Goal: Find specific page/section: Find specific page/section

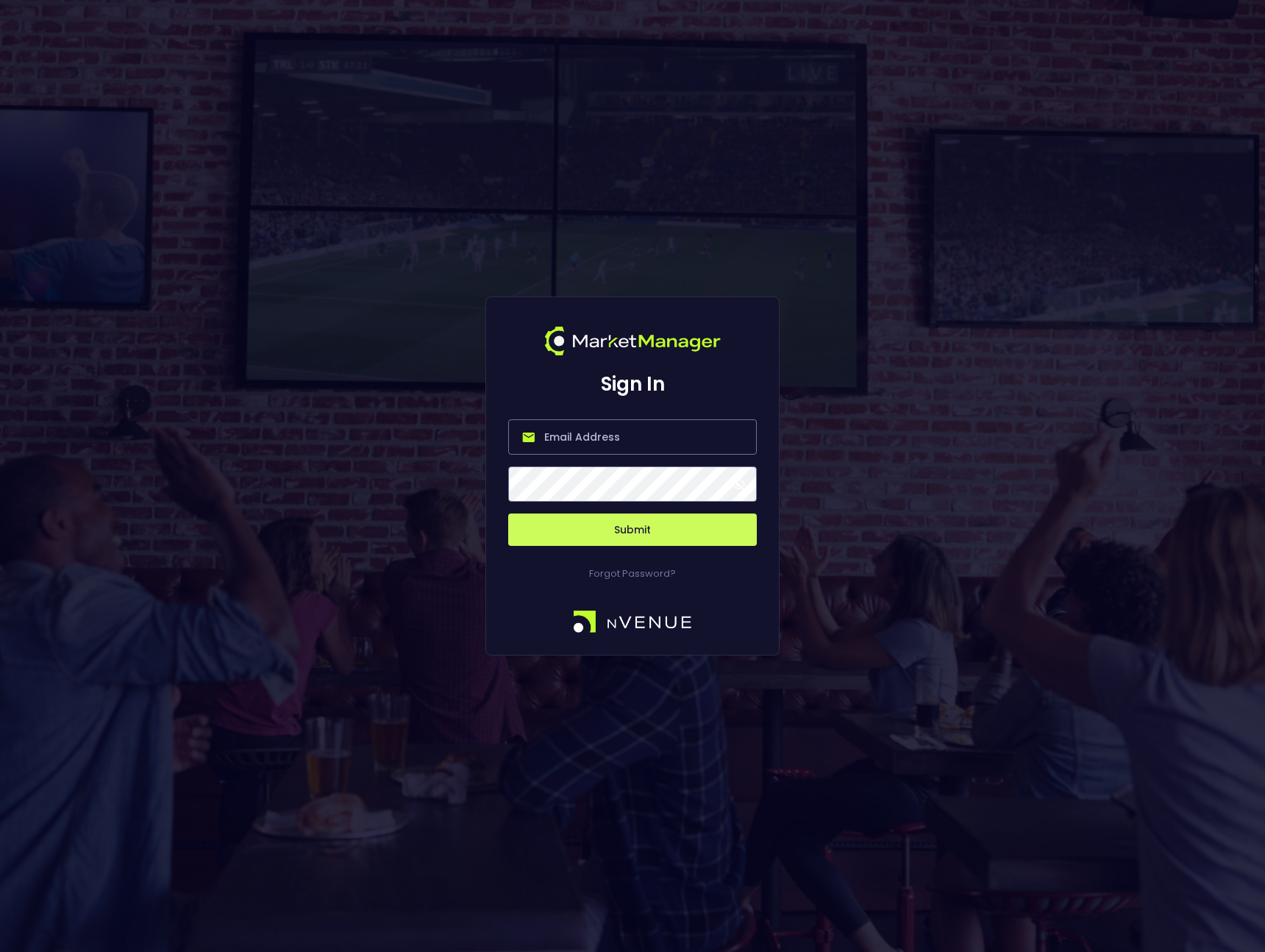
click at [619, 438] on input "email" at bounding box center [632, 437] width 249 height 35
type input "[PERSON_NAME][EMAIL_ADDRESS][DOMAIN_NAME]"
click at [604, 540] on button "Submit" at bounding box center [632, 530] width 249 height 32
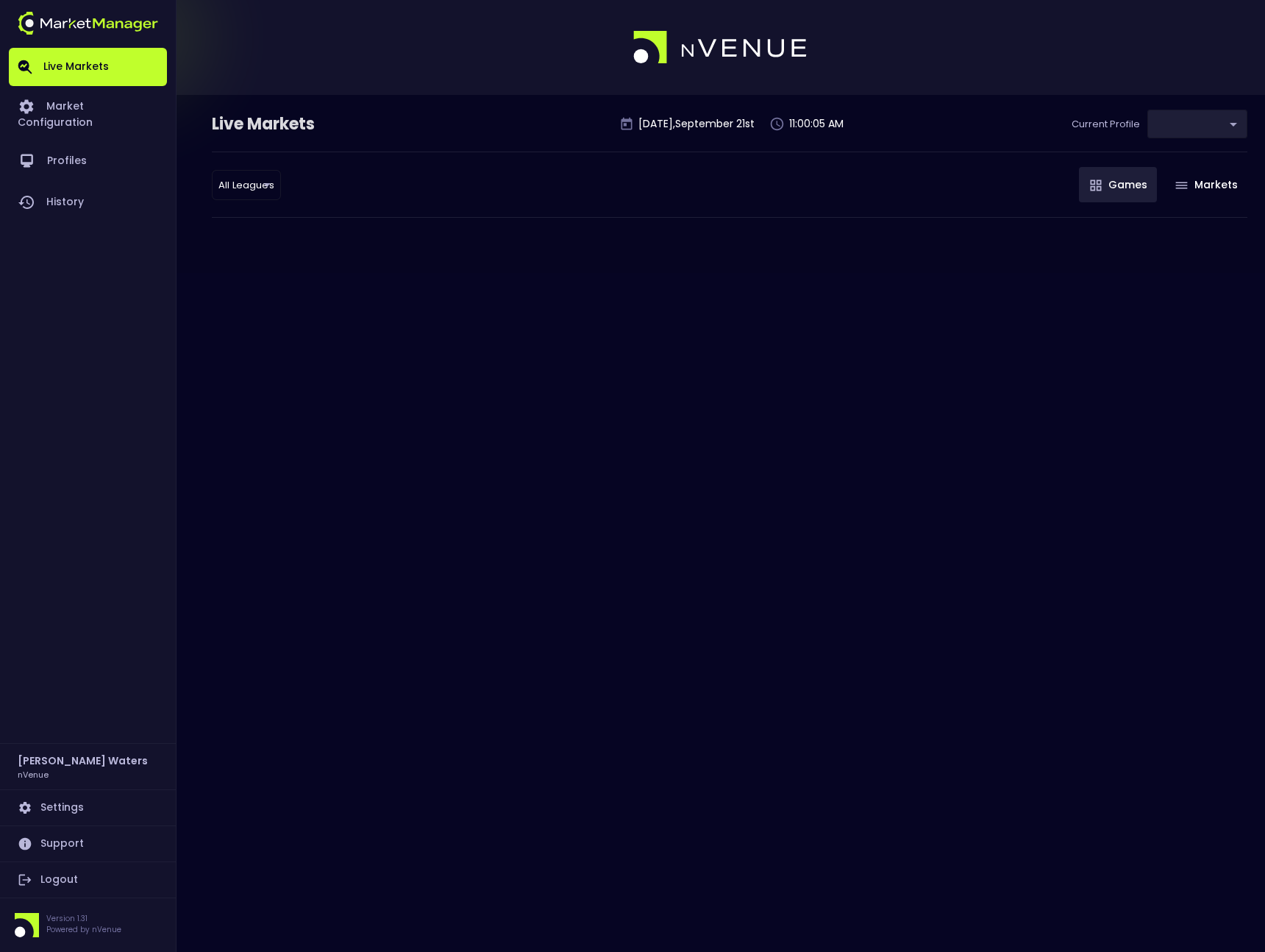
type input "0d810fa5-e353-4d9c-b11d-31f095cae871"
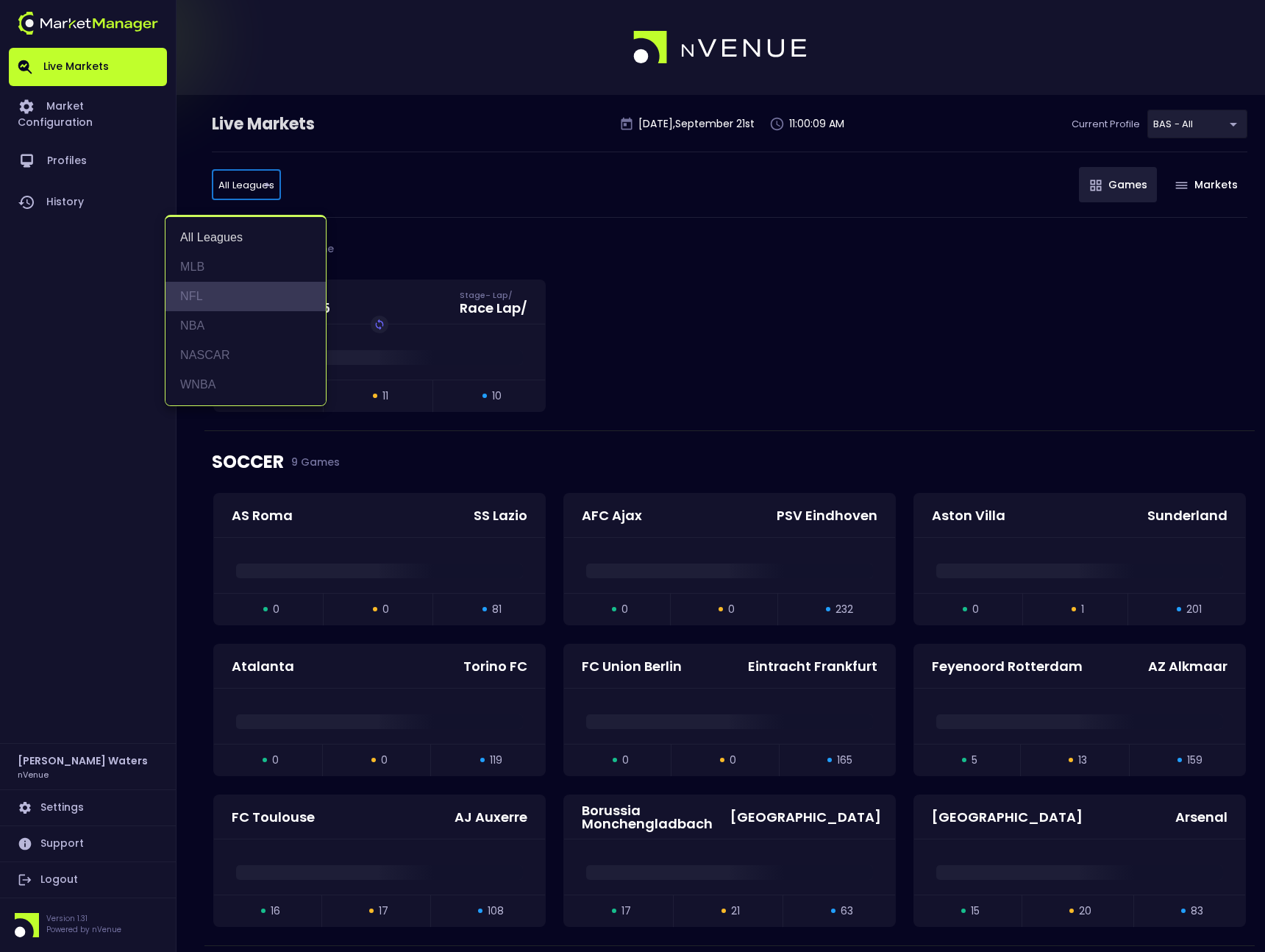
click at [238, 305] on li "NFL" at bounding box center [245, 296] width 160 height 30
type input "NFL"
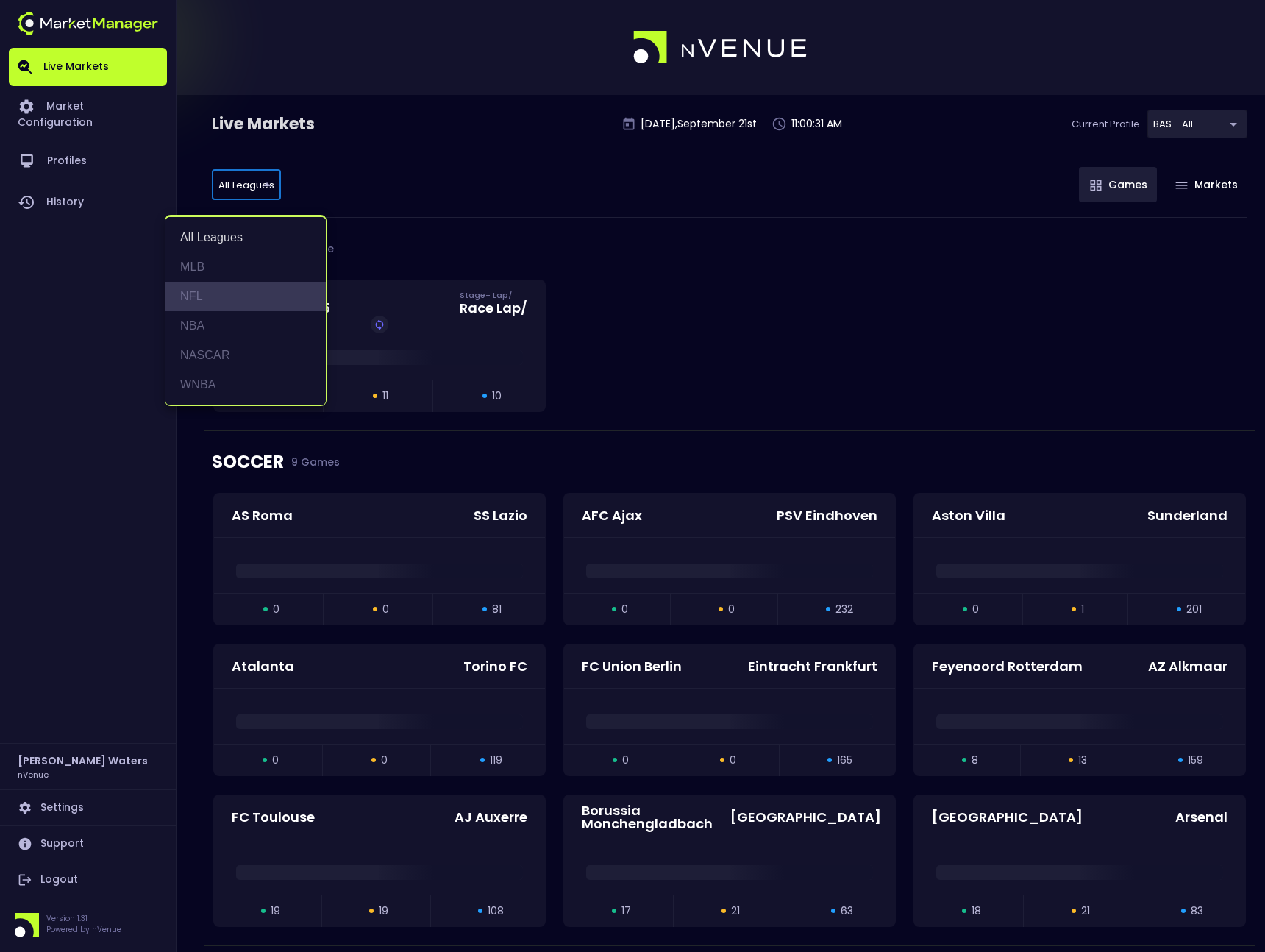
click at [237, 286] on li "NFL" at bounding box center [245, 296] width 160 height 30
type input "NFL"
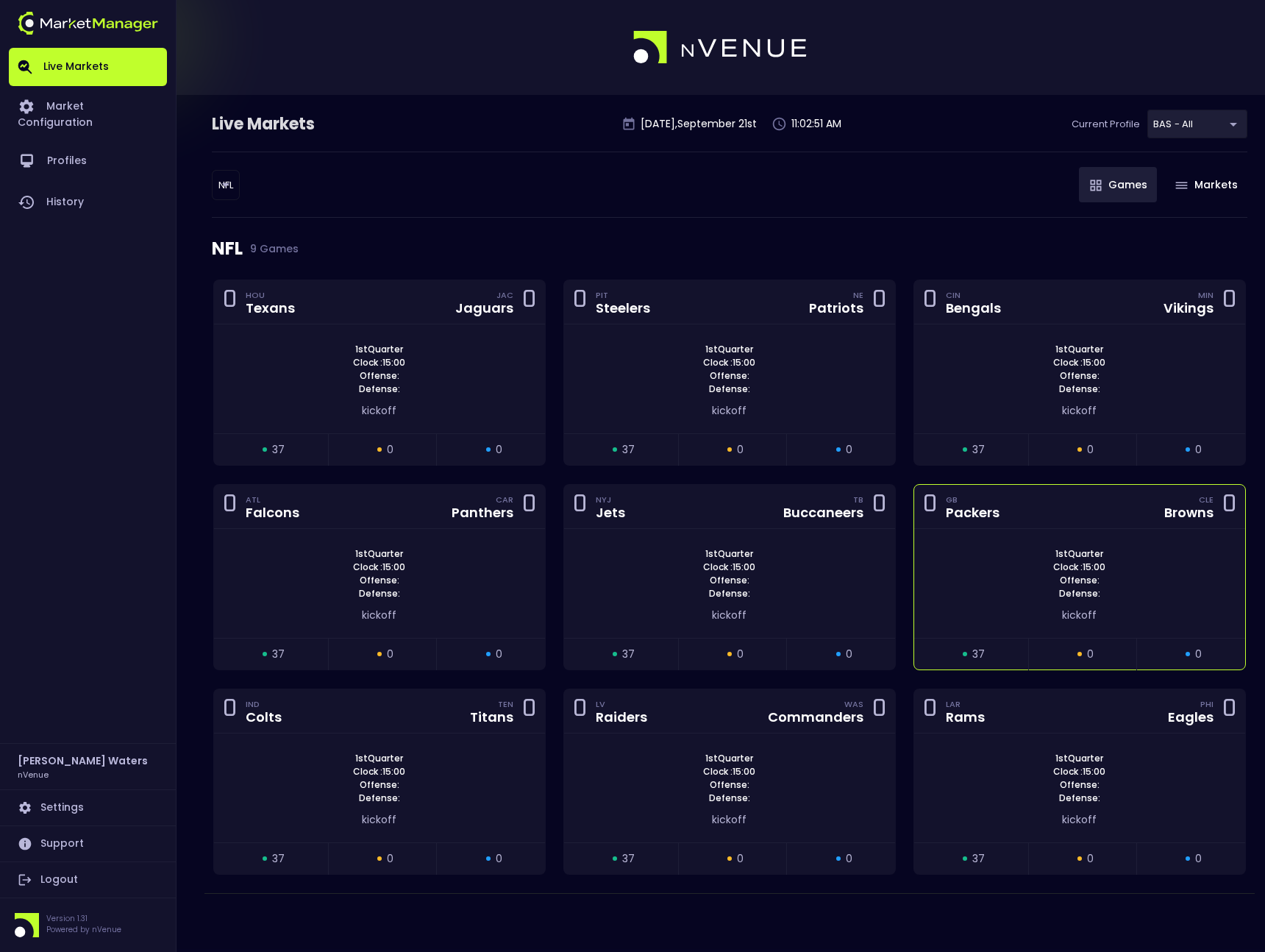
click at [1088, 599] on span "Defense:" at bounding box center [1080, 593] width 50 height 13
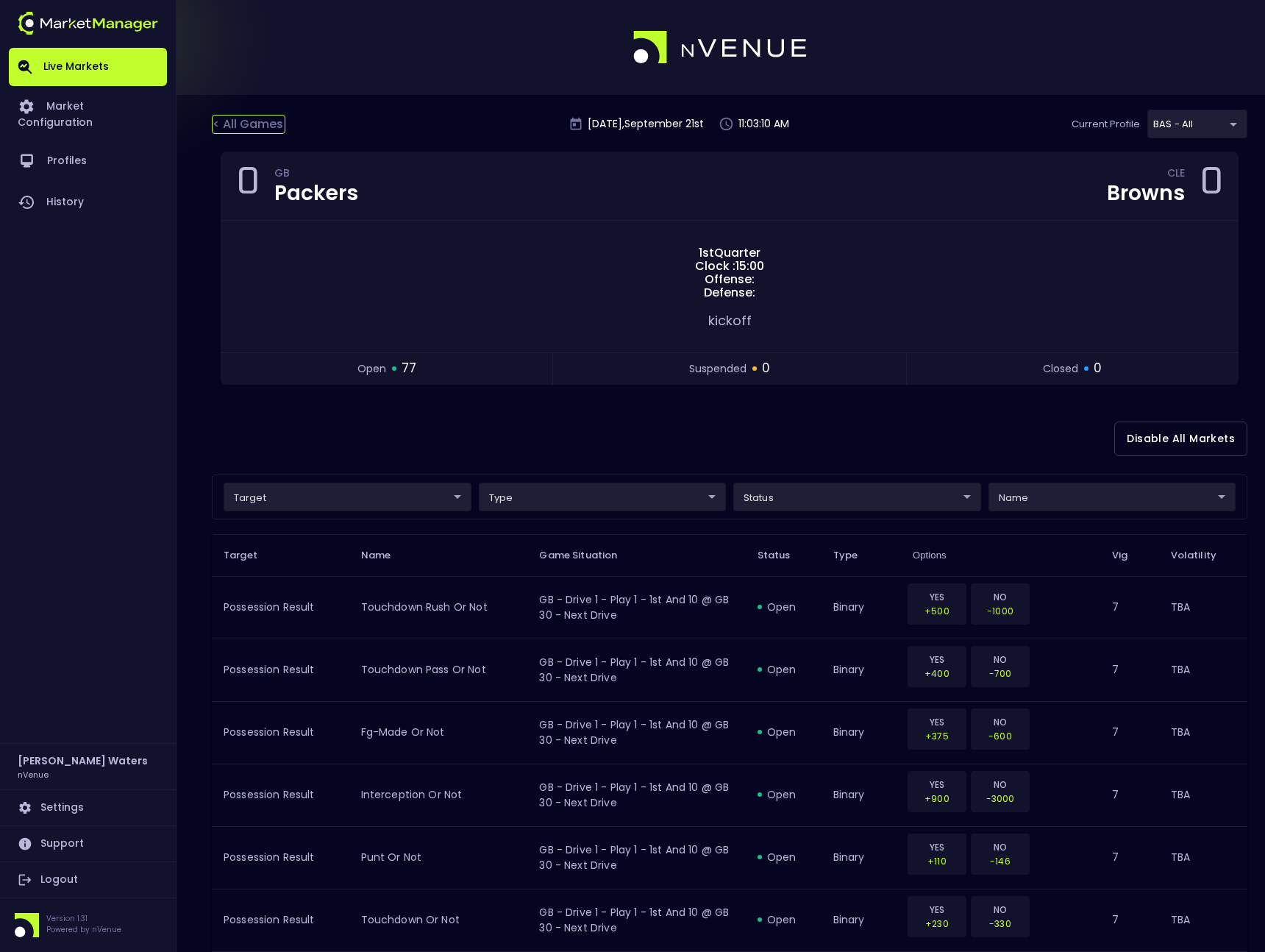
click at [262, 121] on div "< All Games" at bounding box center [248, 124] width 74 height 19
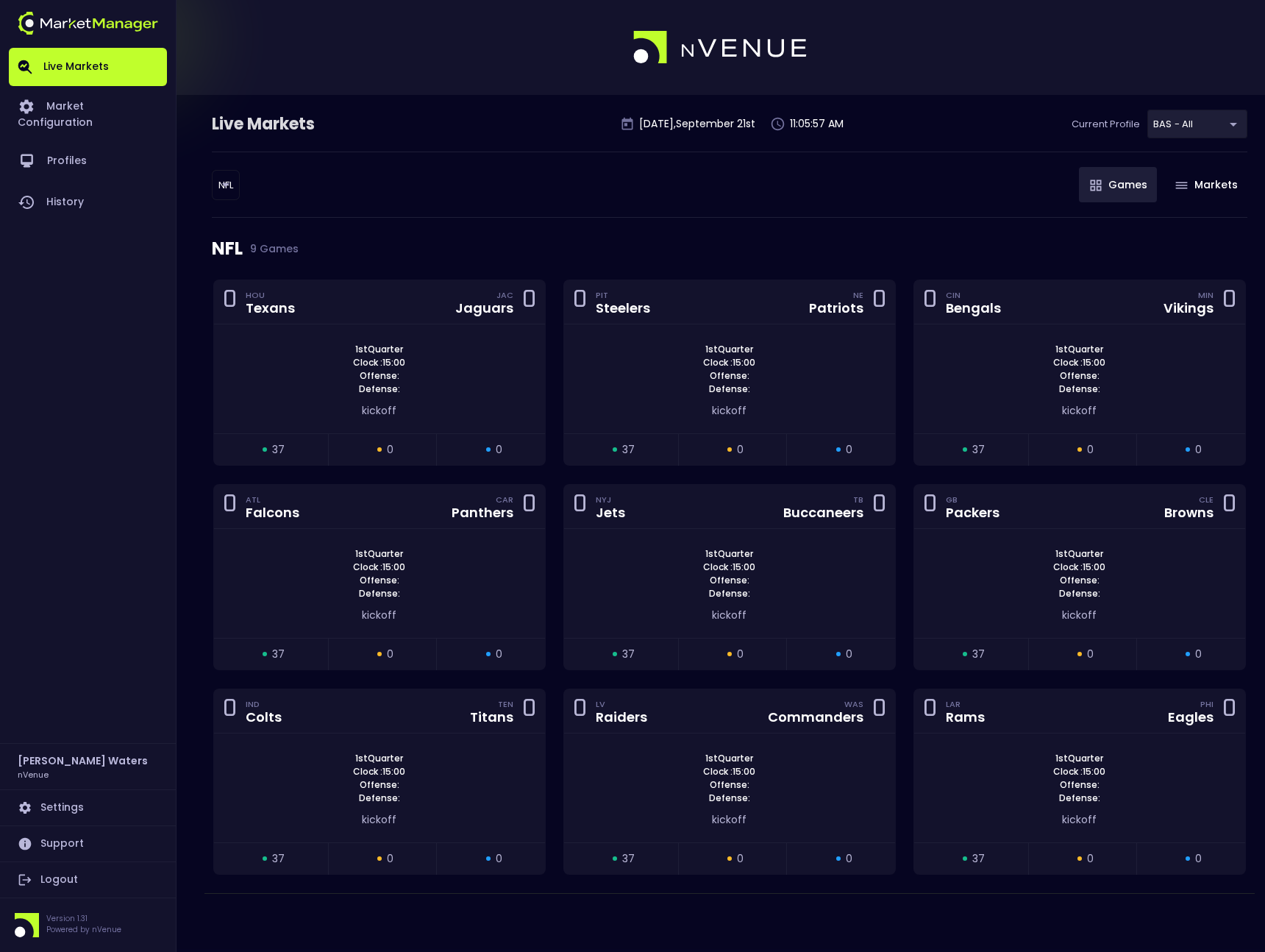
click at [829, 184] on div "NFL NFL ​ Games Markets" at bounding box center [729, 184] width 1036 height 66
